Goal: Find specific page/section: Find specific page/section

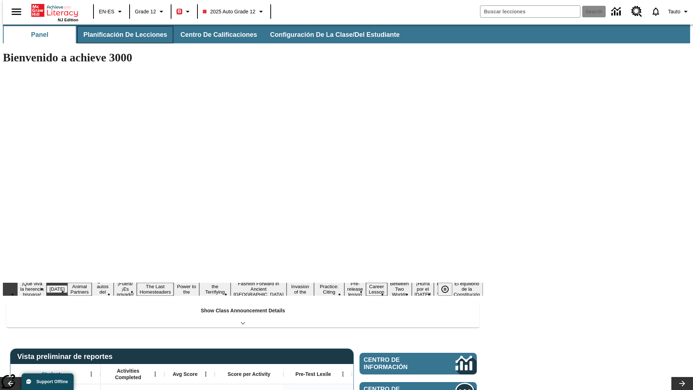
click at [121, 35] on button "Planificación de lecciones" at bounding box center [125, 34] width 96 height 17
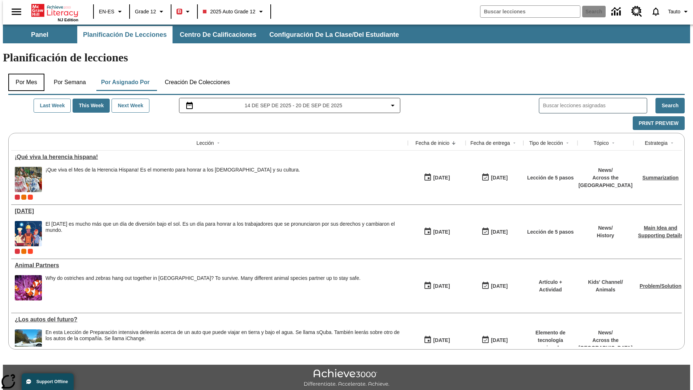
click at [23, 74] on button "Por mes" at bounding box center [26, 82] width 36 height 17
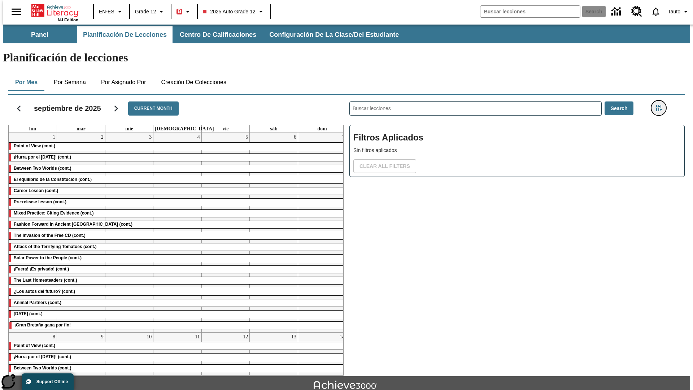
click at [660, 105] on icon "Menú lateral de filtros" at bounding box center [658, 108] width 6 height 6
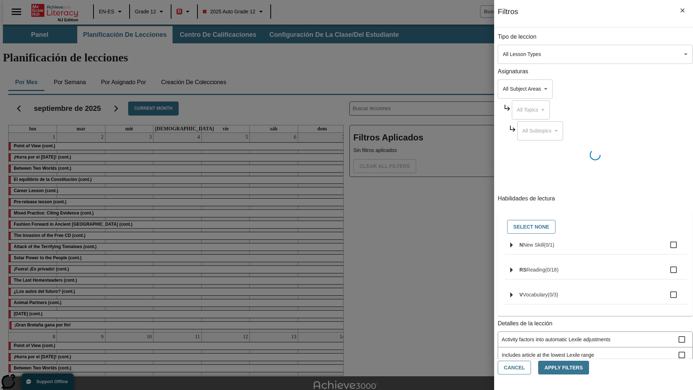
click at [519, 54] on body "Saltar al contenido principal NJ Edition EN-ES Grade 12 B 2025 Auto Grade 12 Se…" at bounding box center [346, 224] width 687 height 398
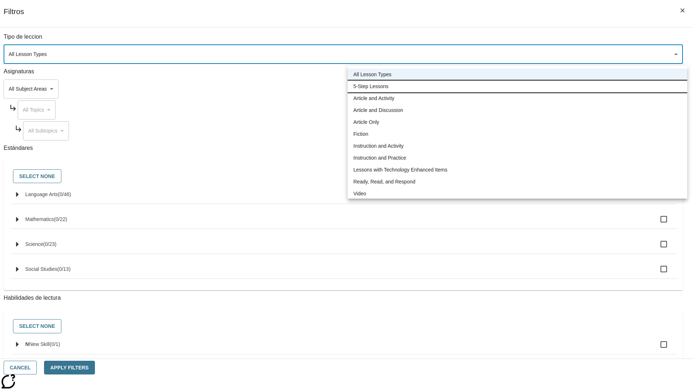
click at [517, 86] on li "5-Step Lessons" at bounding box center [516, 86] width 339 height 12
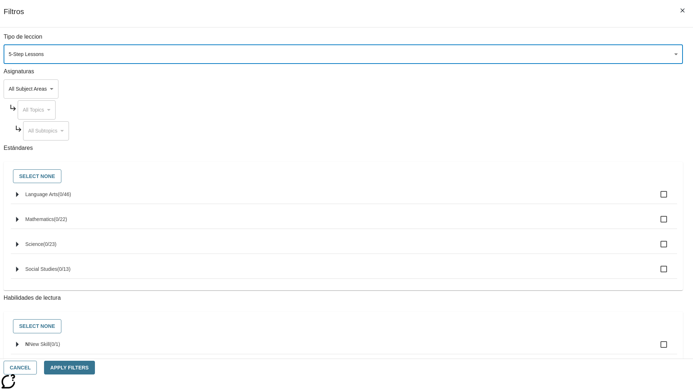
type input "1"
click at [37, 367] on button "Cancel" at bounding box center [20, 367] width 33 height 14
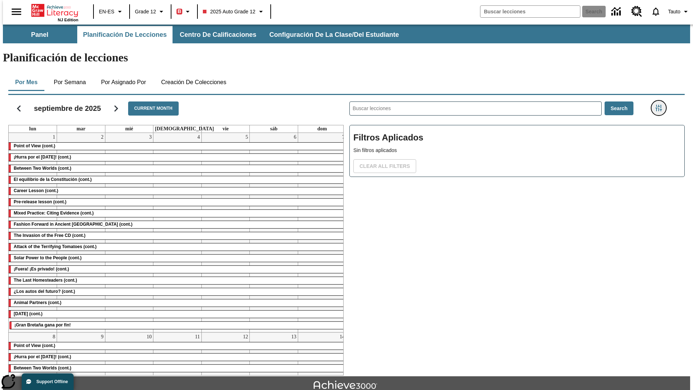
click at [660, 105] on icon "Menú lateral de filtros" at bounding box center [658, 108] width 6 height 6
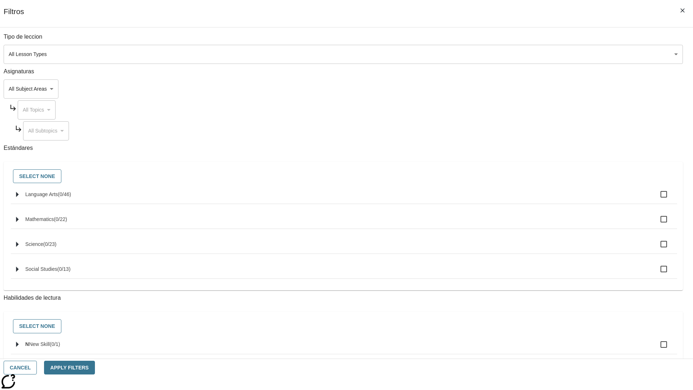
click at [519, 54] on body "Saltar al contenido principal NJ Edition EN-ES Grade 12 B 2025 Auto Grade 12 Se…" at bounding box center [346, 224] width 687 height 398
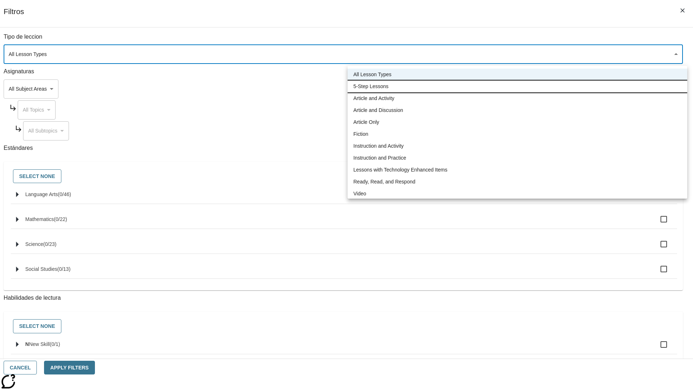
click at [517, 86] on li "5-Step Lessons" at bounding box center [516, 86] width 339 height 12
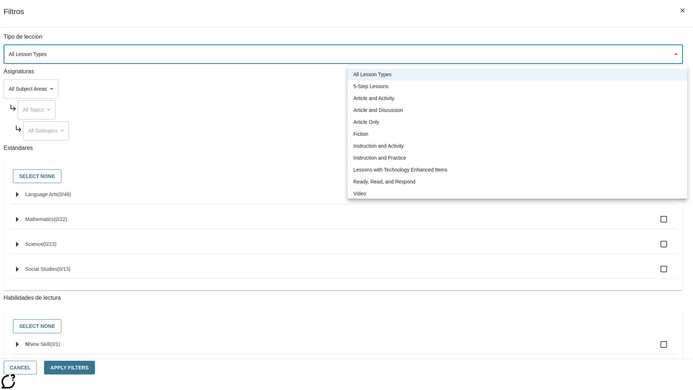
type input "1"
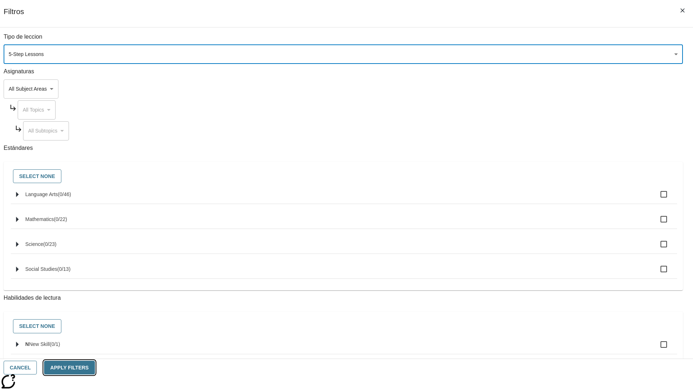
click at [95, 367] on button "Apply Filters" at bounding box center [69, 367] width 50 height 14
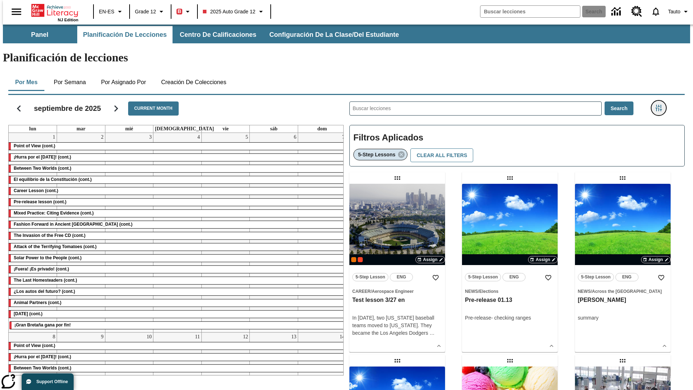
click at [660, 105] on icon "Menú lateral de filtros" at bounding box center [658, 108] width 6 height 6
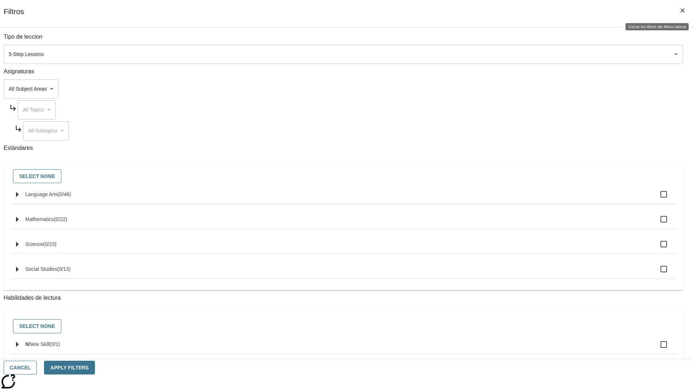
click at [682, 10] on icon "Cerrar los filtros del Menú lateral" at bounding box center [682, 10] width 4 height 4
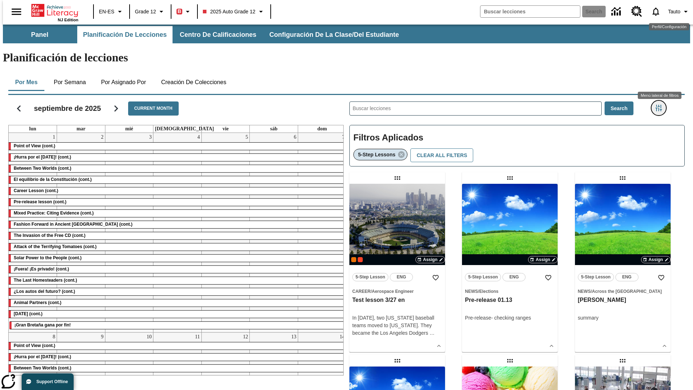
click at [660, 105] on icon "Menú lateral de filtros" at bounding box center [658, 108] width 6 height 6
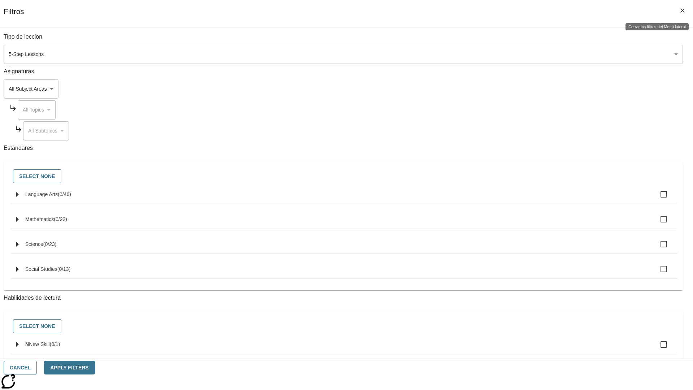
click at [682, 10] on icon "Cerrar los filtros del Menú lateral" at bounding box center [682, 10] width 4 height 4
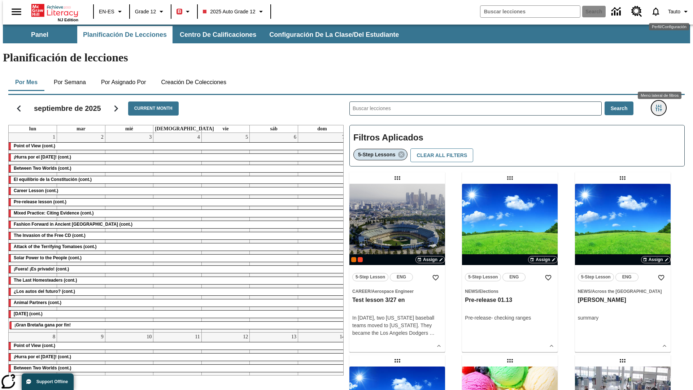
click at [660, 105] on icon "Menú lateral de filtros" at bounding box center [658, 108] width 6 height 6
